Goal: Check status: Check status

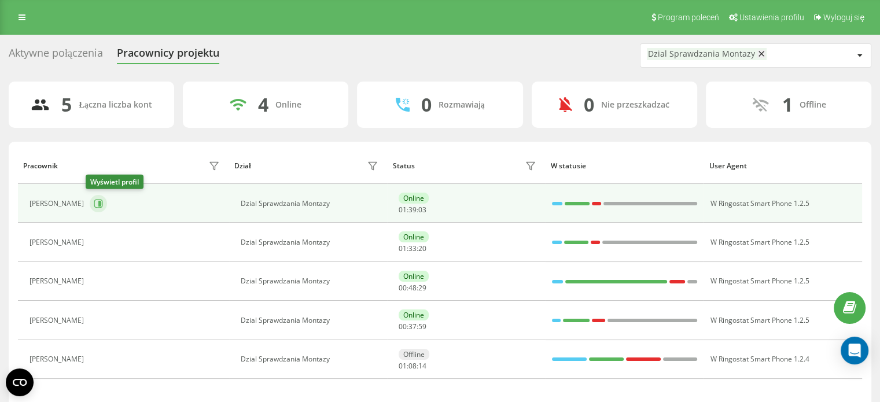
click at [98, 203] on icon at bounding box center [99, 204] width 3 height 6
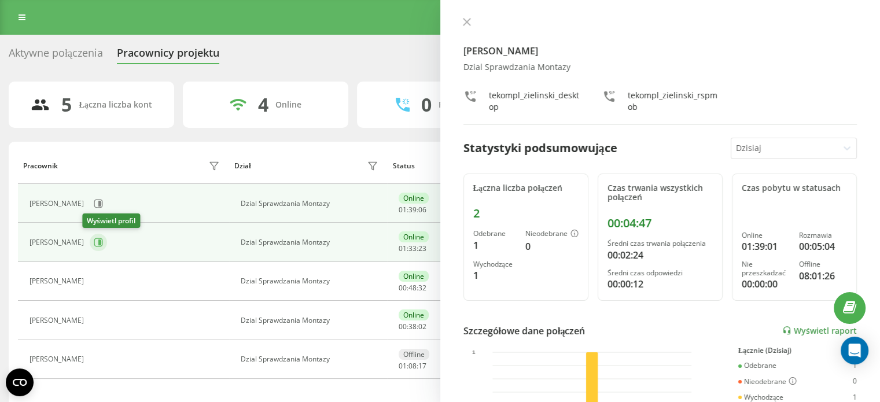
click at [90, 242] on button at bounding box center [98, 242] width 17 height 17
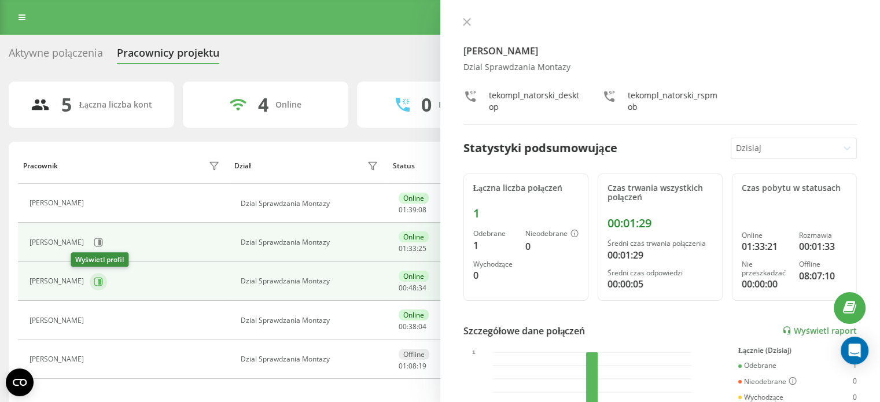
click at [98, 282] on icon at bounding box center [99, 281] width 3 height 6
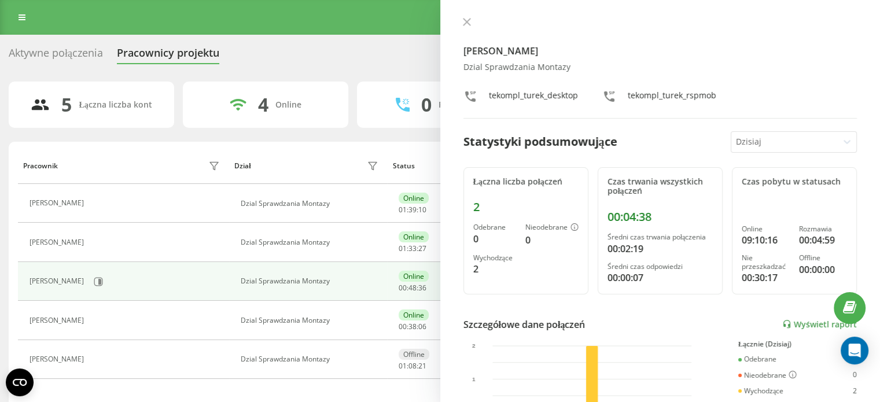
scroll to position [44, 0]
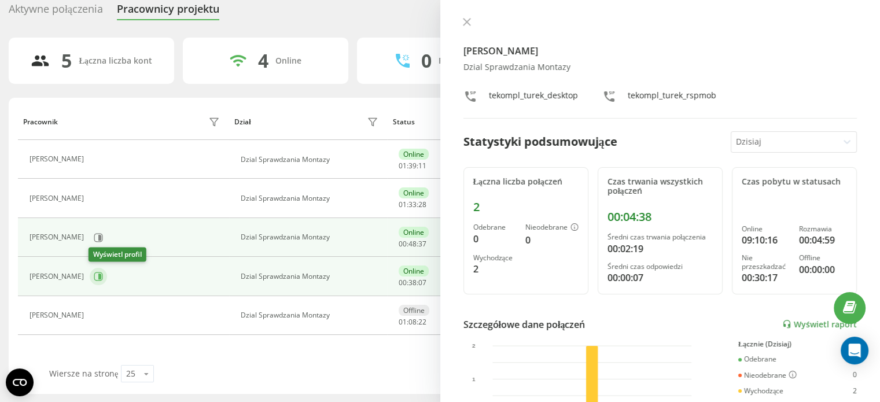
click at [96, 278] on icon at bounding box center [98, 276] width 9 height 9
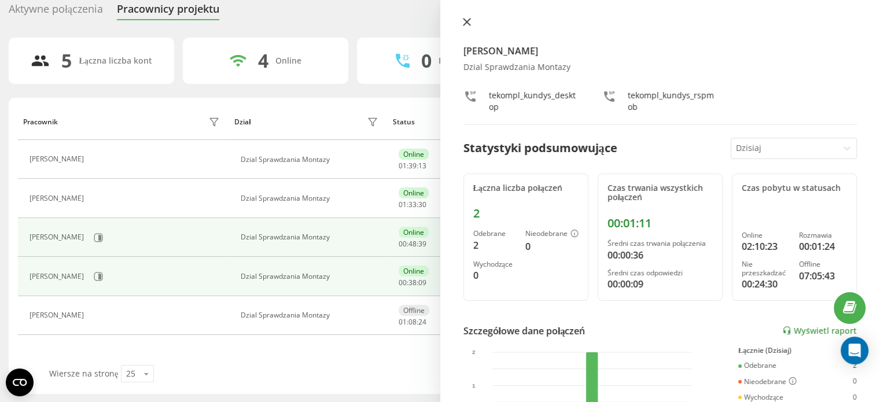
click at [461, 27] on button at bounding box center [467, 22] width 15 height 11
